Goal: Navigation & Orientation: Find specific page/section

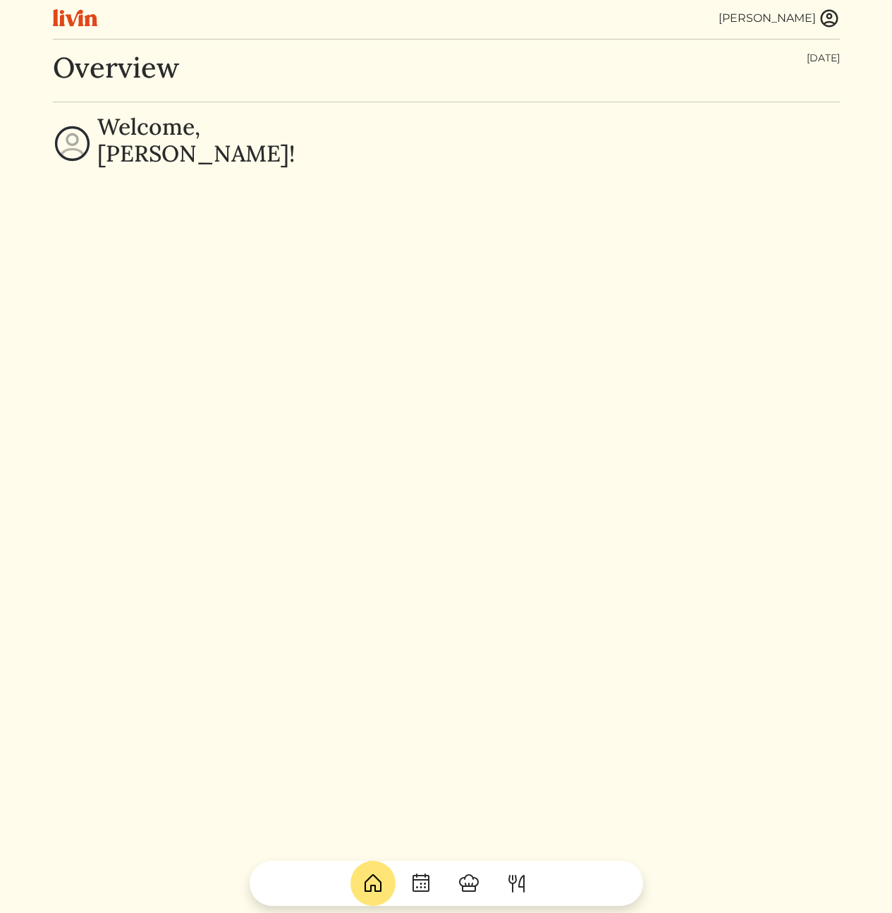
click at [826, 14] on img at bounding box center [829, 18] width 21 height 21
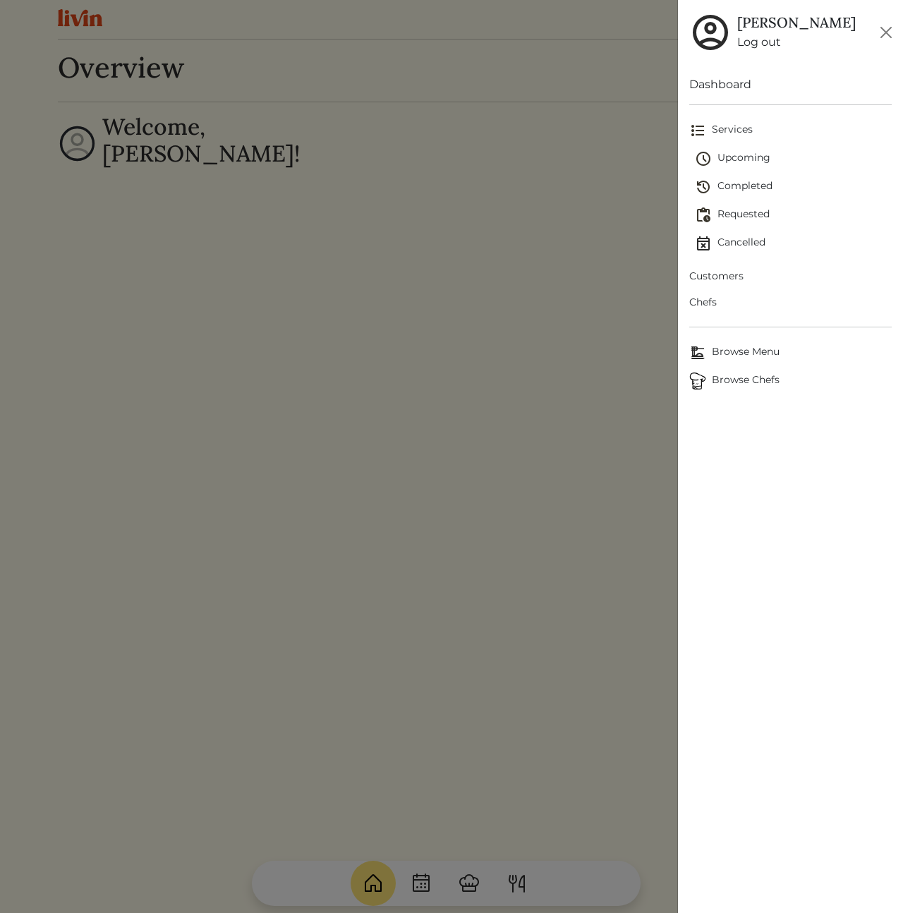
click at [729, 273] on span "Customers" at bounding box center [790, 276] width 202 height 15
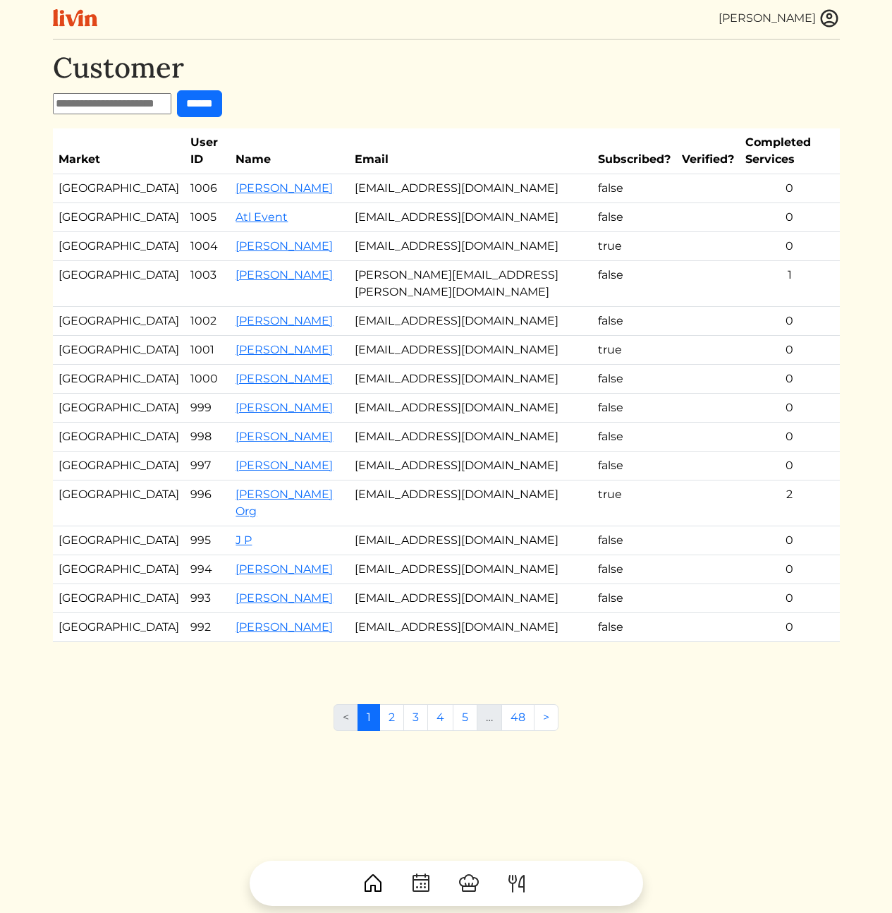
drag, startPoint x: 461, startPoint y: 217, endPoint x: 411, endPoint y: 190, distance: 56.2
click at [461, 232] on td "[EMAIL_ADDRESS][DOMAIN_NAME]" at bounding box center [470, 246] width 243 height 29
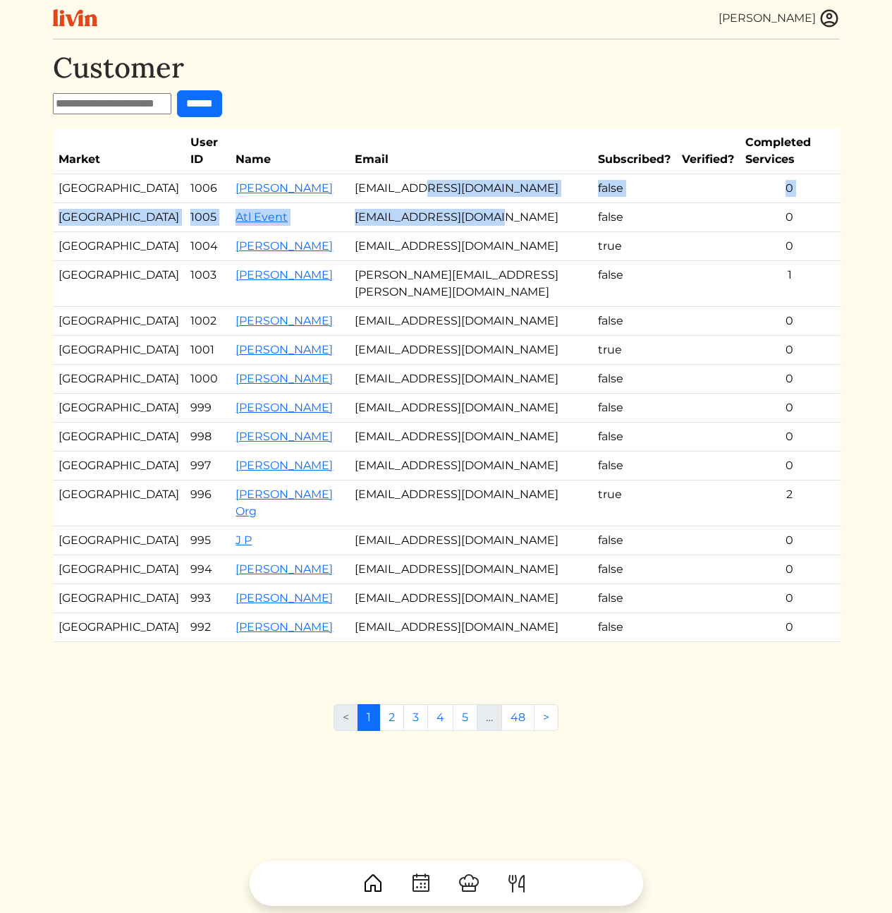
drag, startPoint x: 505, startPoint y: 189, endPoint x: 549, endPoint y: 218, distance: 52.4
click at [547, 214] on tbody "Los Angeles 1006 [PERSON_NAME] [EMAIL_ADDRESS][DOMAIN_NAME] false 0 [GEOGRAPHIC…" at bounding box center [446, 408] width 787 height 468
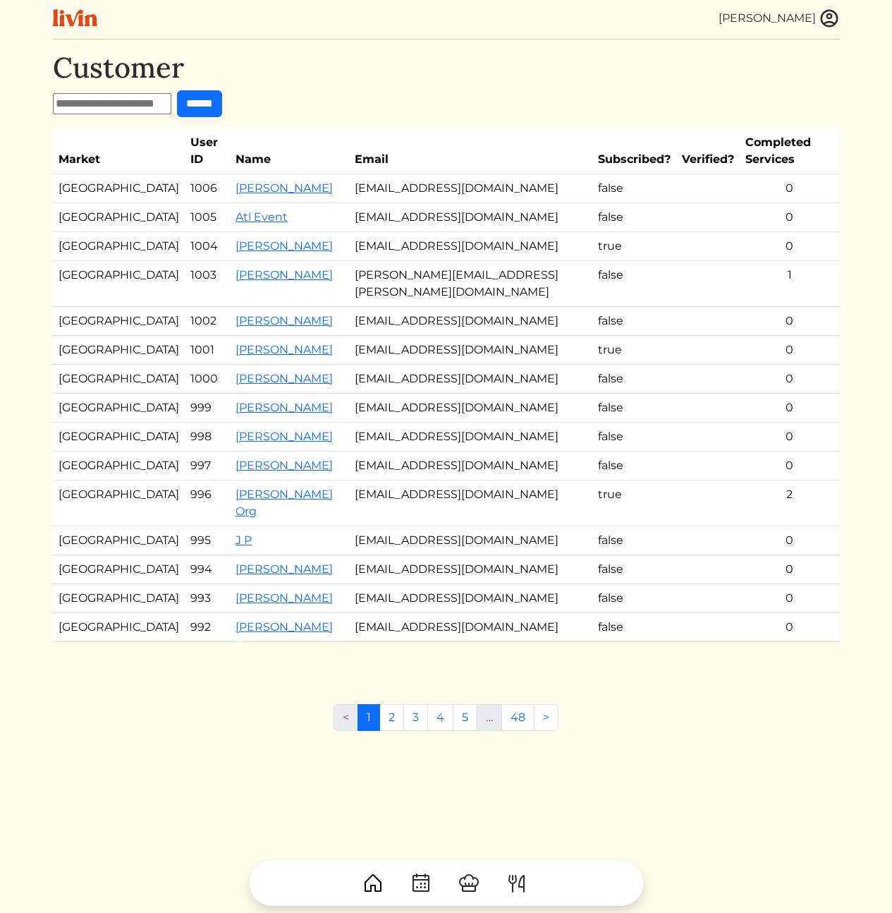
click at [777, 232] on td "0" at bounding box center [789, 246] width 99 height 29
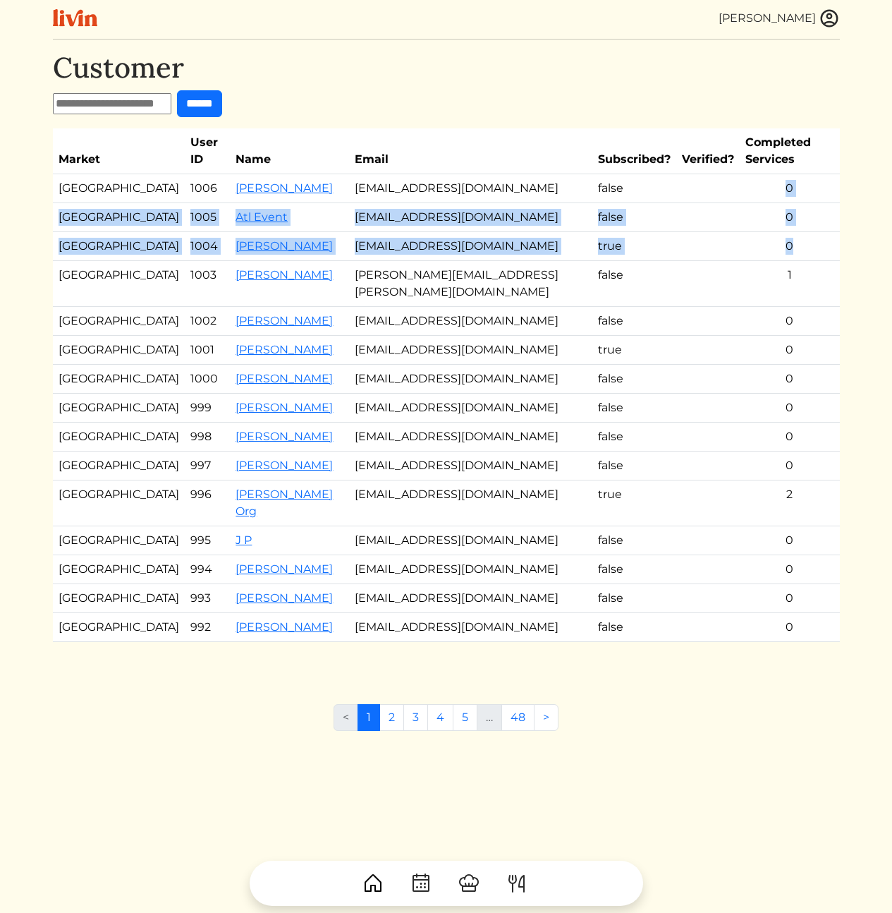
drag, startPoint x: 808, startPoint y: 233, endPoint x: 834, endPoint y: 156, distance: 81.9
click at [834, 174] on tbody "Los Angeles 1006 [PERSON_NAME] [EMAIL_ADDRESS][DOMAIN_NAME] false 0 [GEOGRAPHIC…" at bounding box center [446, 408] width 787 height 468
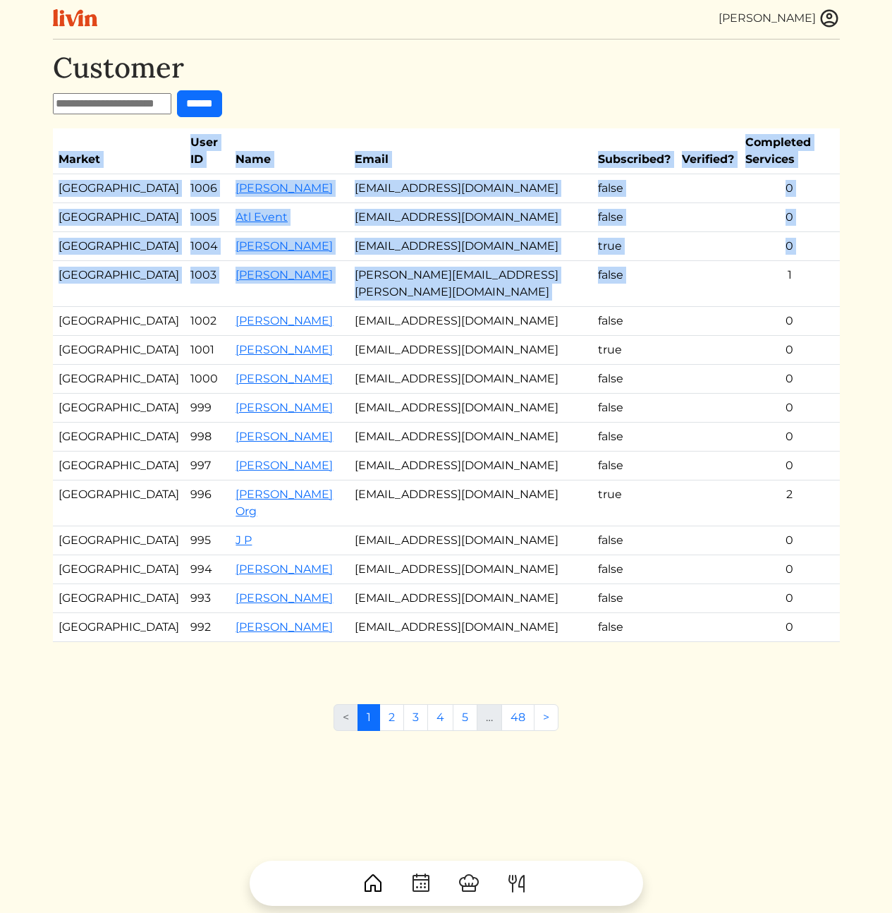
drag, startPoint x: 843, startPoint y: 150, endPoint x: 822, endPoint y: 244, distance: 96.9
click at [822, 244] on div "[PERSON_NAME] [PERSON_NAME] Log out Dashboard Services Upcoming Completed Reque…" at bounding box center [446, 456] width 804 height 913
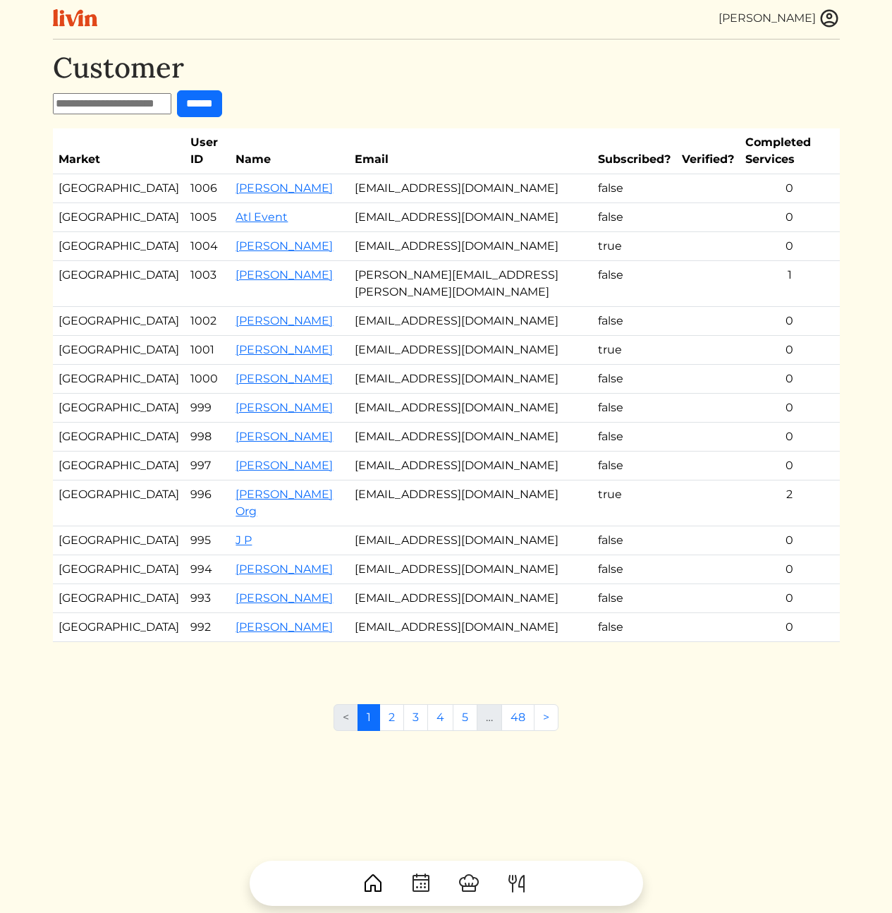
click at [818, 261] on td "1" at bounding box center [789, 284] width 99 height 46
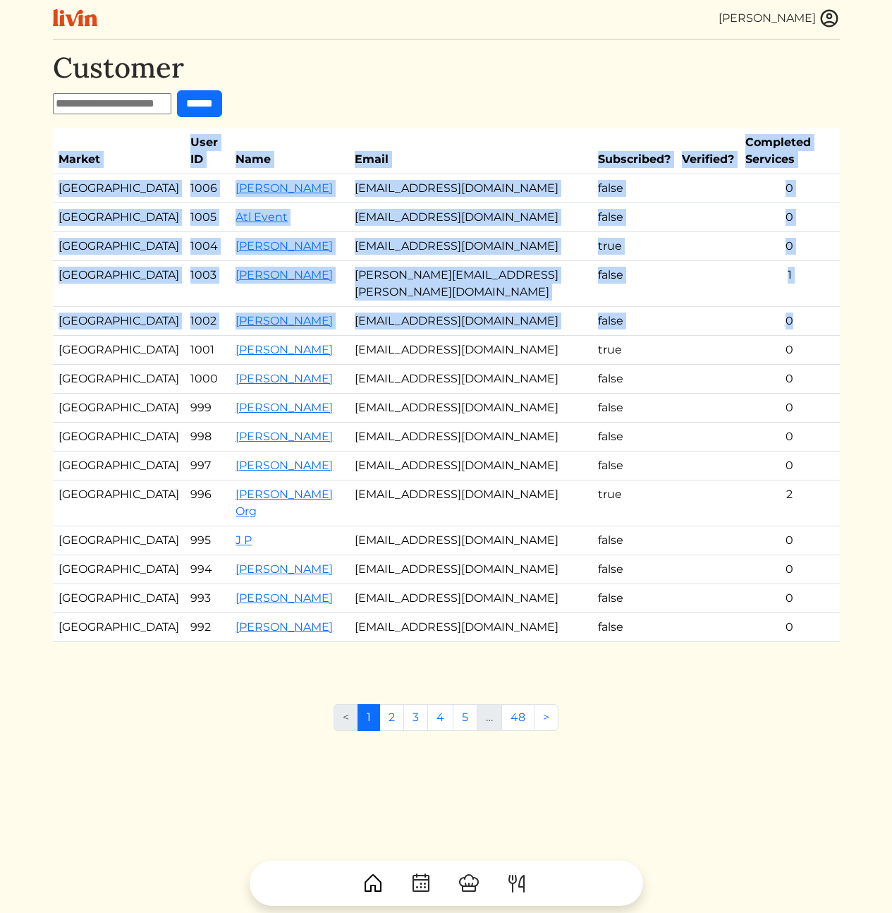
drag, startPoint x: 815, startPoint y: 292, endPoint x: 841, endPoint y: 145, distance: 149.6
click at [841, 149] on div "[PERSON_NAME] [PERSON_NAME] Log out Dashboard Services Upcoming Completed Reque…" at bounding box center [446, 456] width 804 height 913
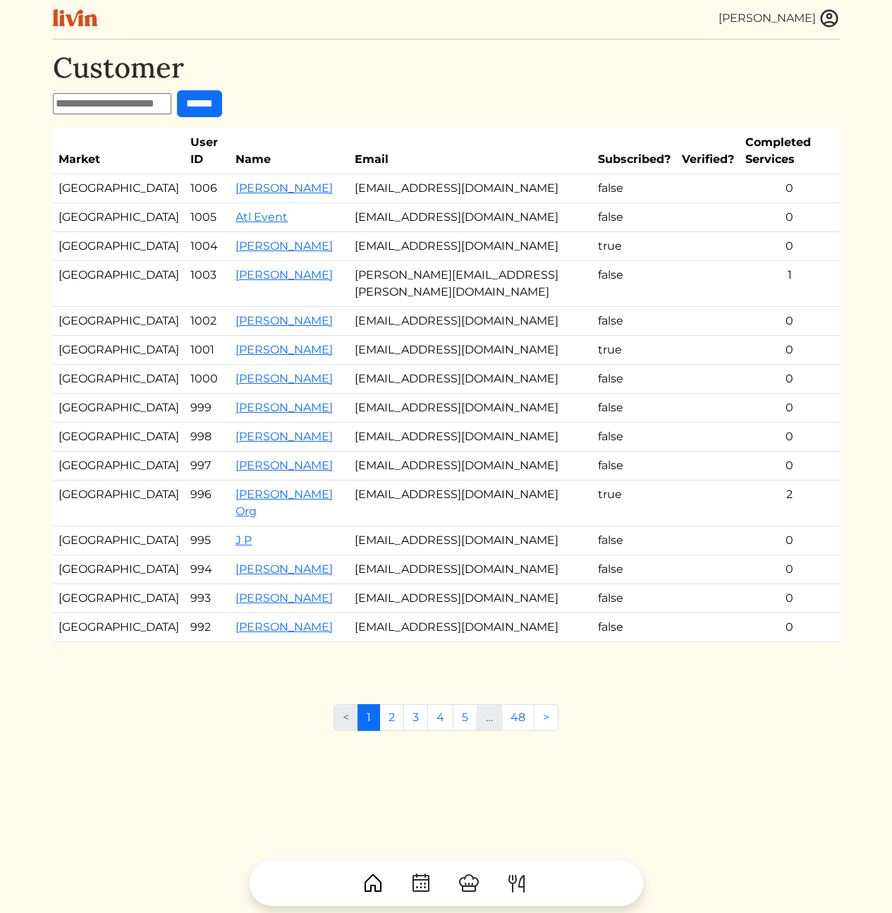
click at [840, 144] on div "[PERSON_NAME] [PERSON_NAME] Log out Dashboard Services Upcoming Completed Reque…" at bounding box center [446, 456] width 804 height 913
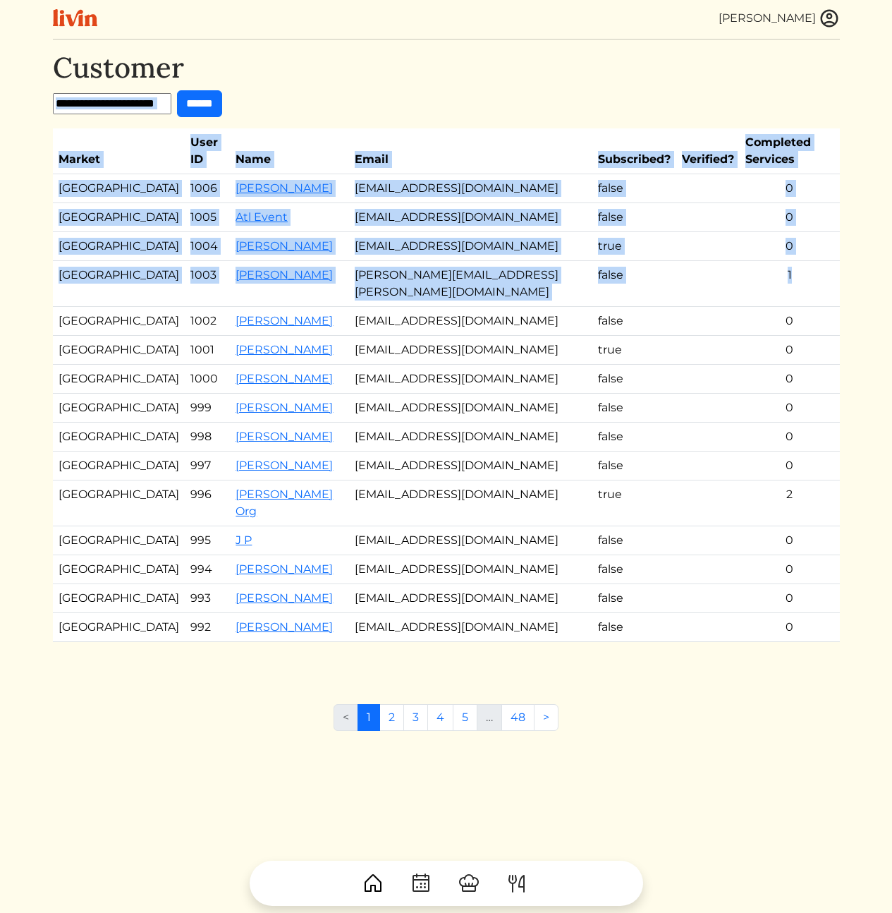
drag, startPoint x: 746, startPoint y: 63, endPoint x: 802, endPoint y: 262, distance: 206.8
click at [798, 257] on div "Customer ****** Market User ID Name Email Subscribed? Verified? Completed Servi…" at bounding box center [446, 360] width 787 height 619
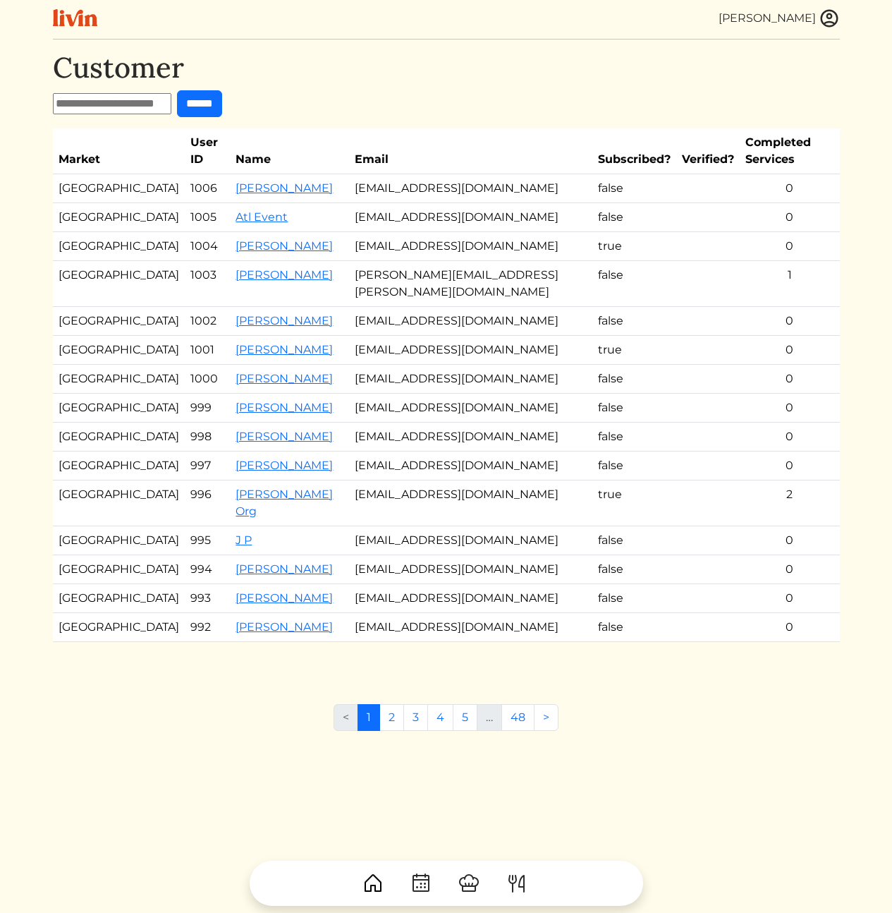
drag, startPoint x: 806, startPoint y: 265, endPoint x: 837, endPoint y: 38, distance: 229.2
click at [806, 265] on td "1" at bounding box center [789, 284] width 99 height 46
